Goal: Information Seeking & Learning: Learn about a topic

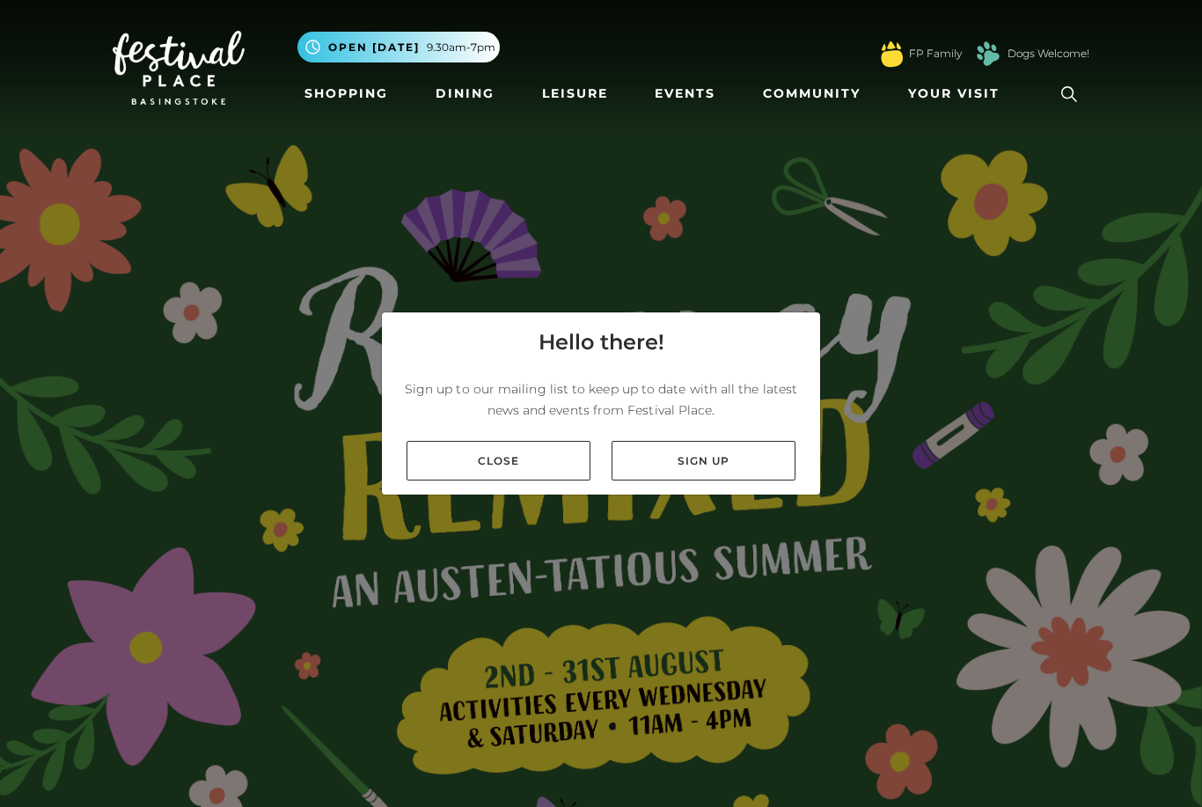
click at [686, 481] on link "Sign up" at bounding box center [704, 461] width 184 height 40
click at [467, 481] on link "Close" at bounding box center [499, 461] width 184 height 40
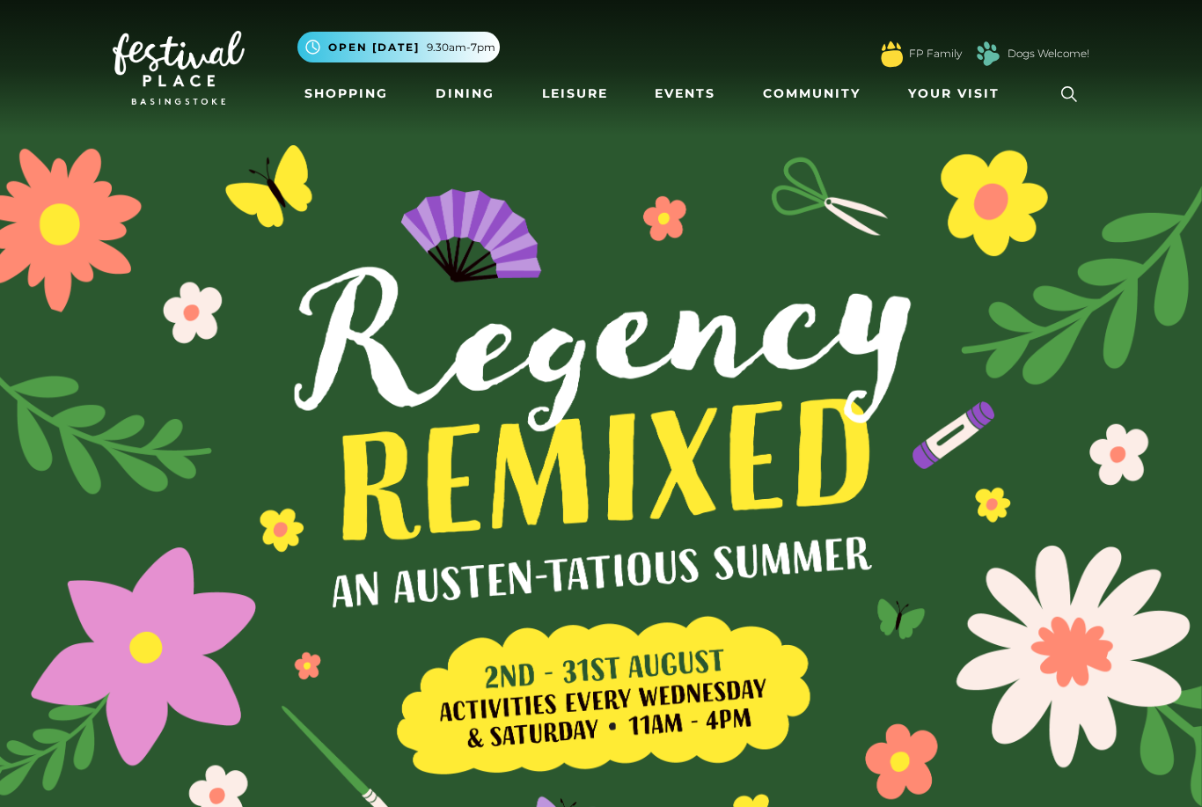
click at [449, 106] on link "Dining" at bounding box center [465, 93] width 73 height 33
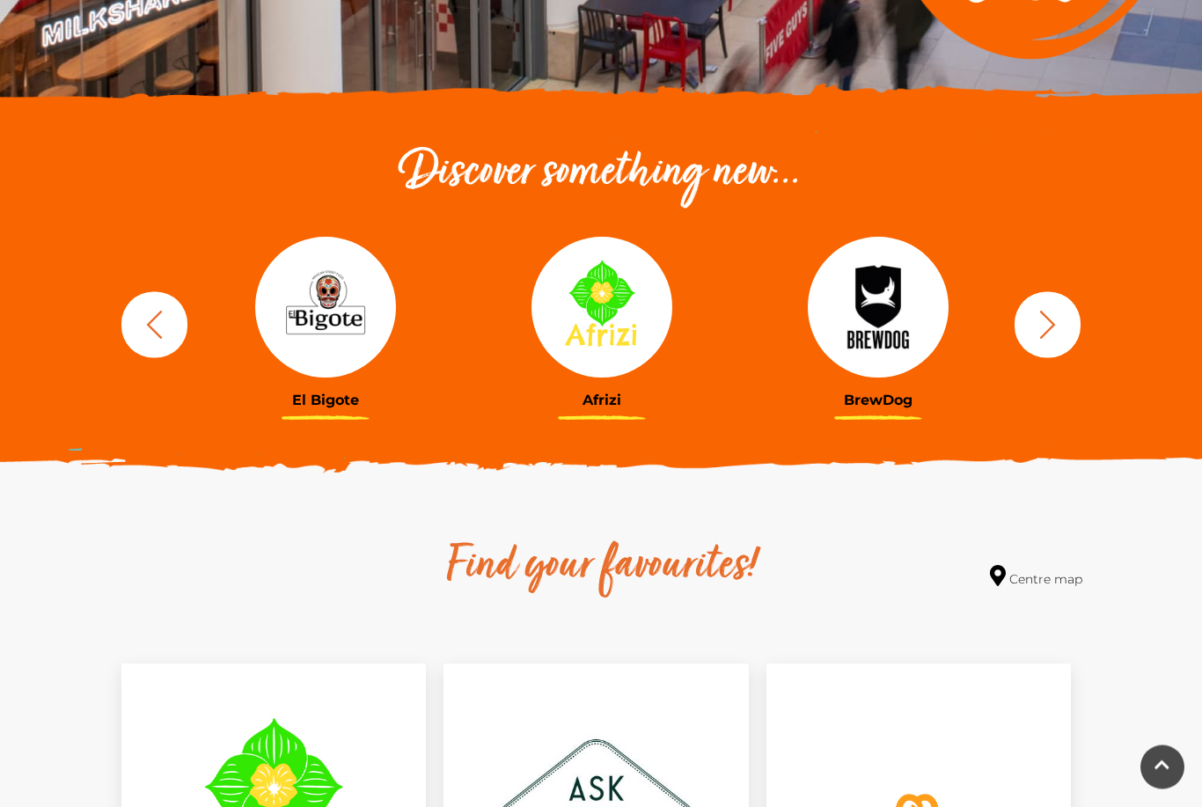
click at [145, 327] on icon "button" at bounding box center [154, 325] width 33 height 33
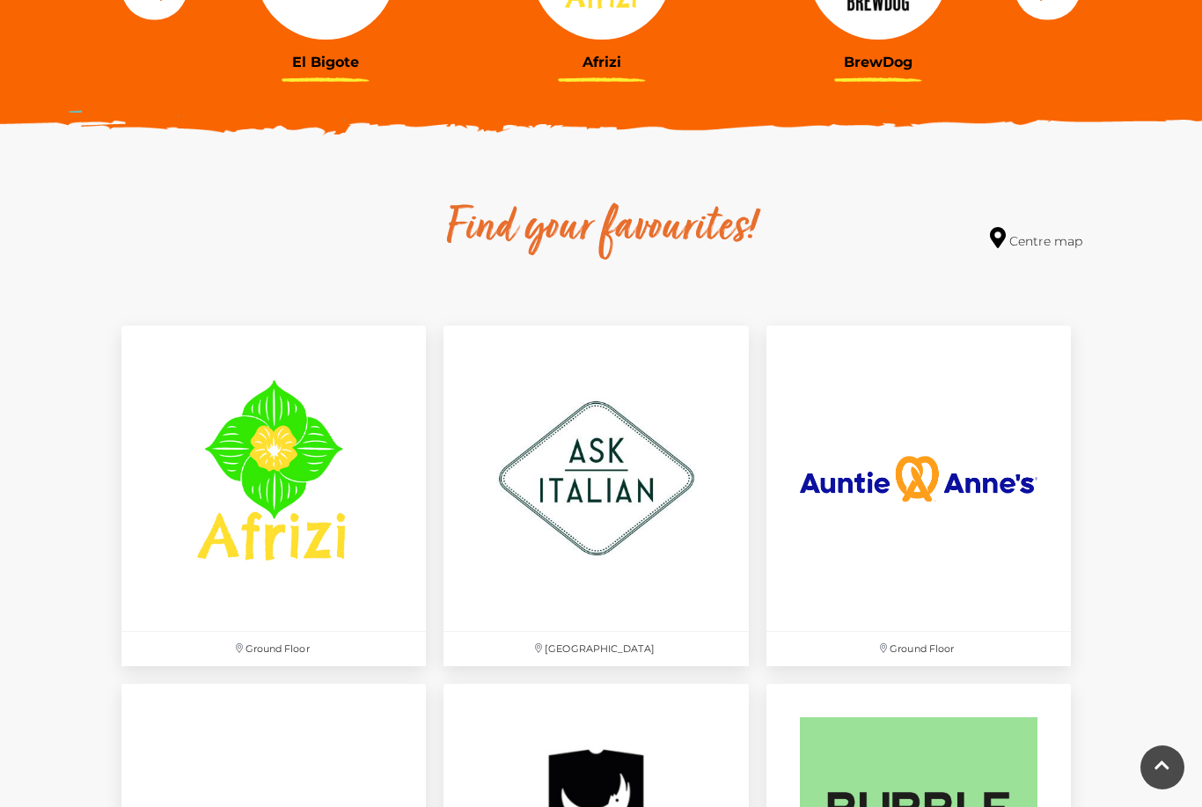
scroll to position [842, 0]
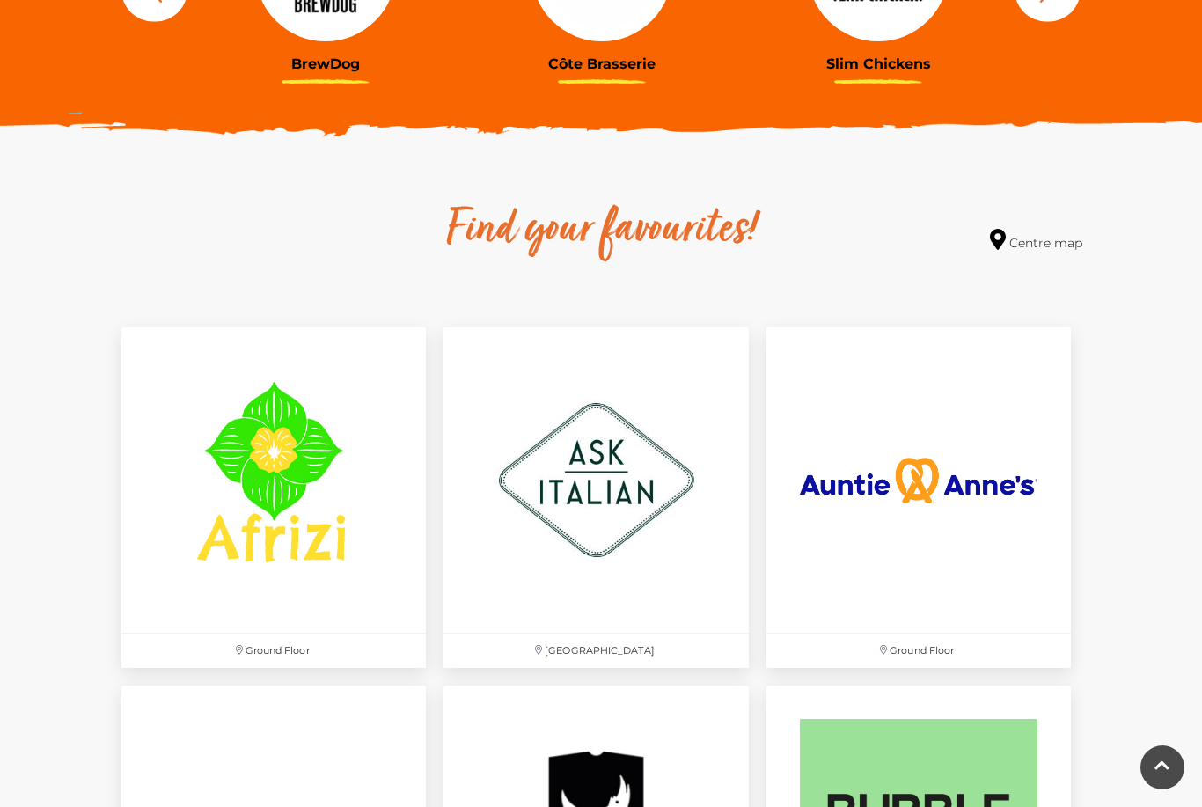
click at [199, 554] on img at bounding box center [273, 479] width 305 height 305
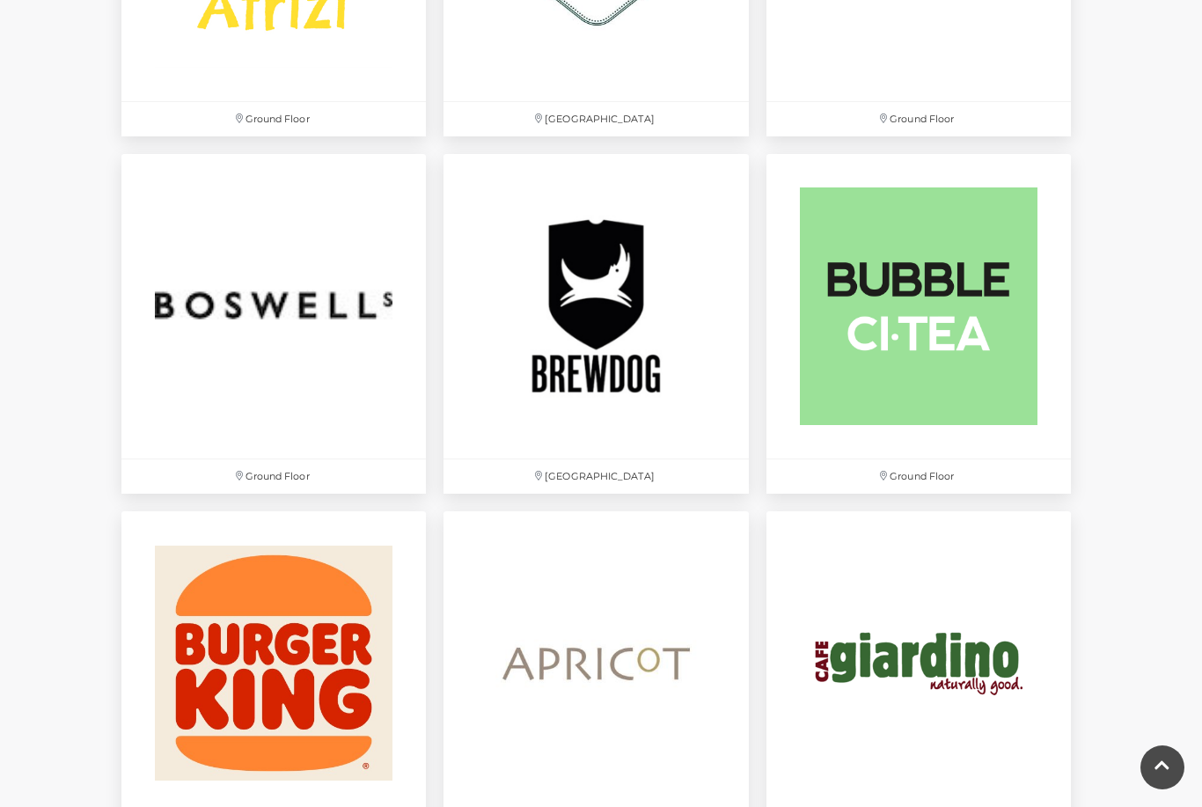
scroll to position [1337, 0]
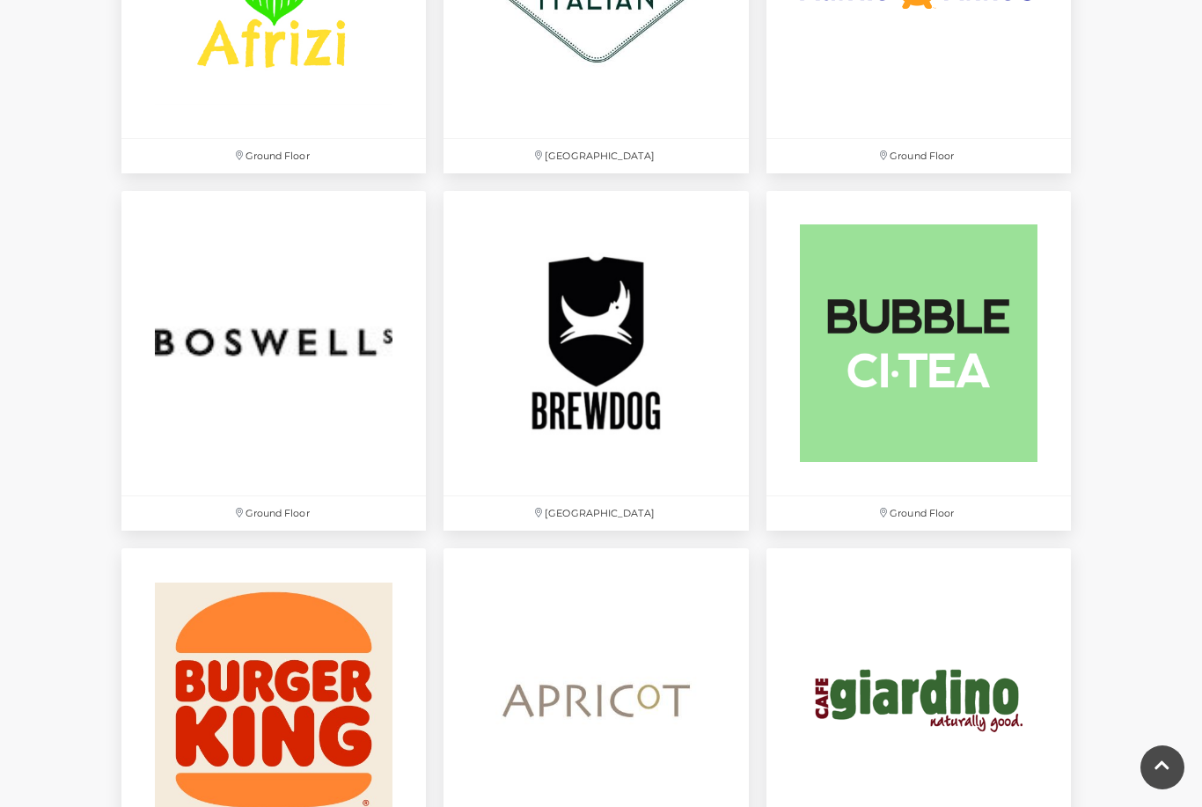
click at [185, 382] on img at bounding box center [273, 343] width 305 height 305
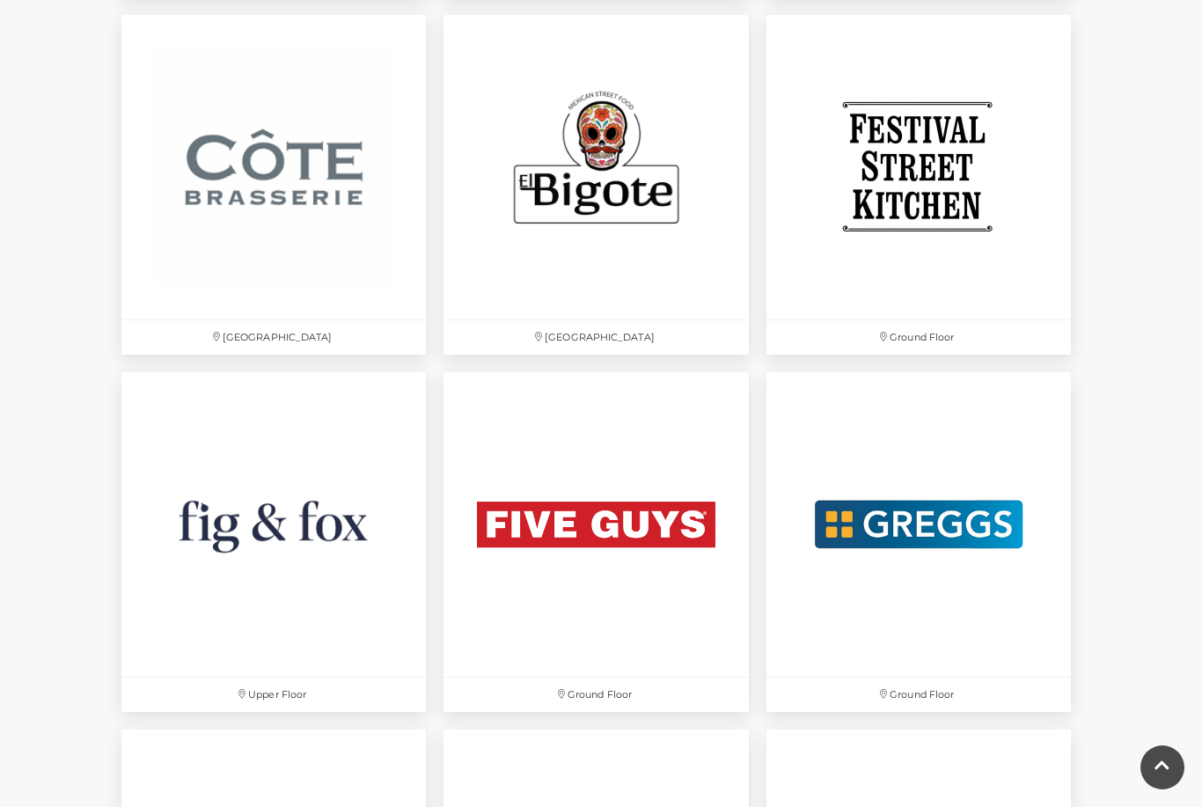
scroll to position [2943, 0]
click at [515, 127] on img at bounding box center [596, 168] width 305 height 305
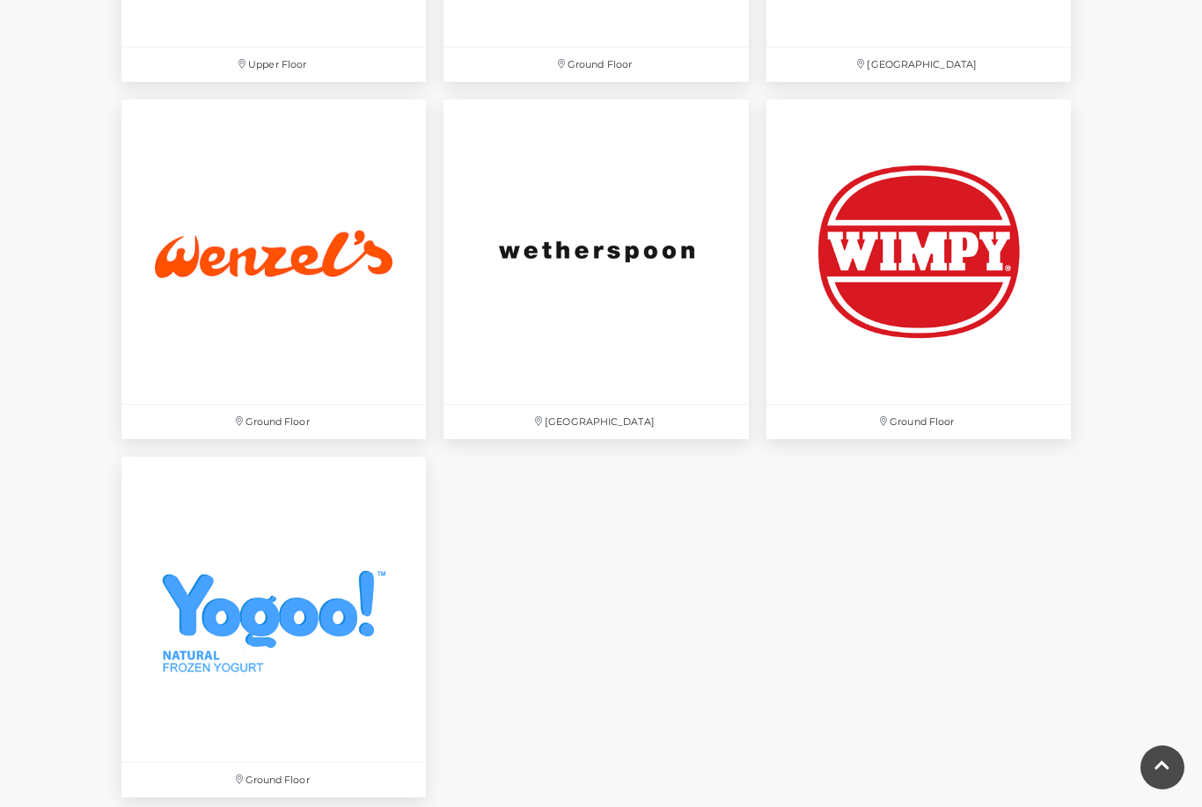
scroll to position [5715, 0]
